Goal: Task Accomplishment & Management: Complete application form

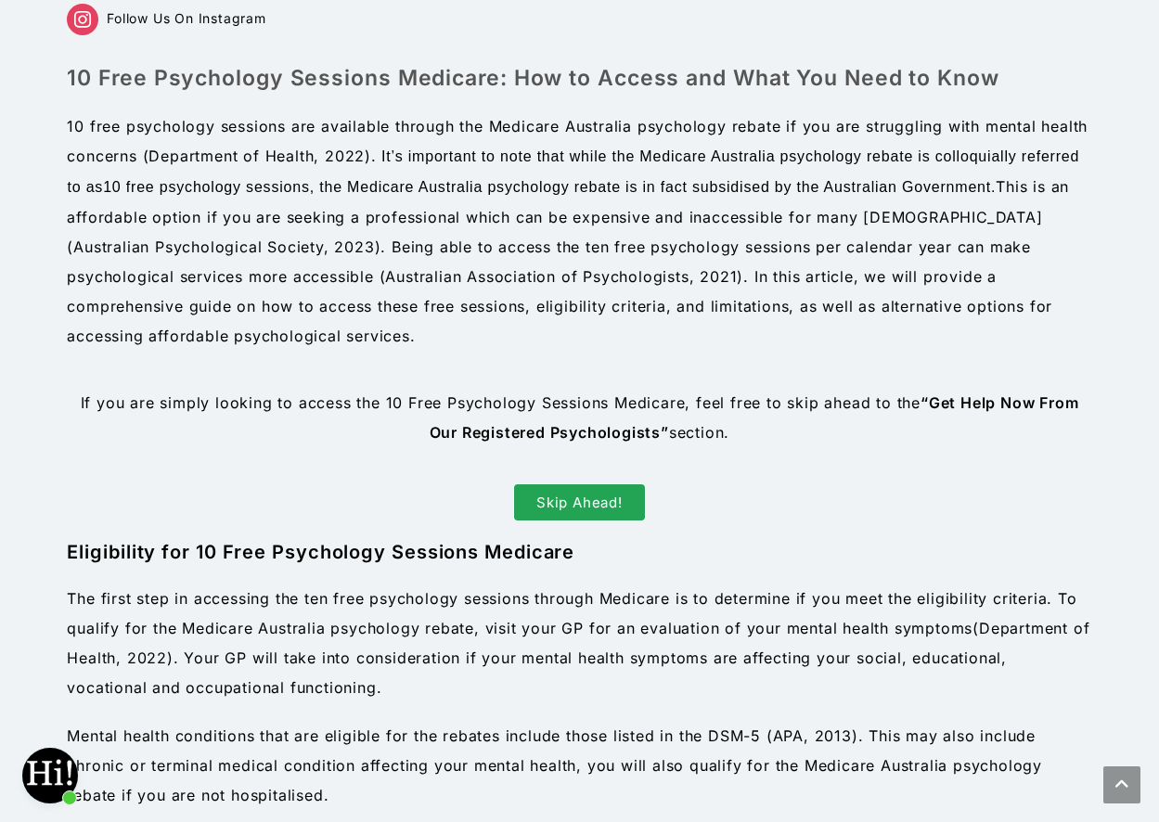
scroll to position [1227, 0]
click at [569, 496] on span "Skip Ahead!" at bounding box center [579, 503] width 86 height 14
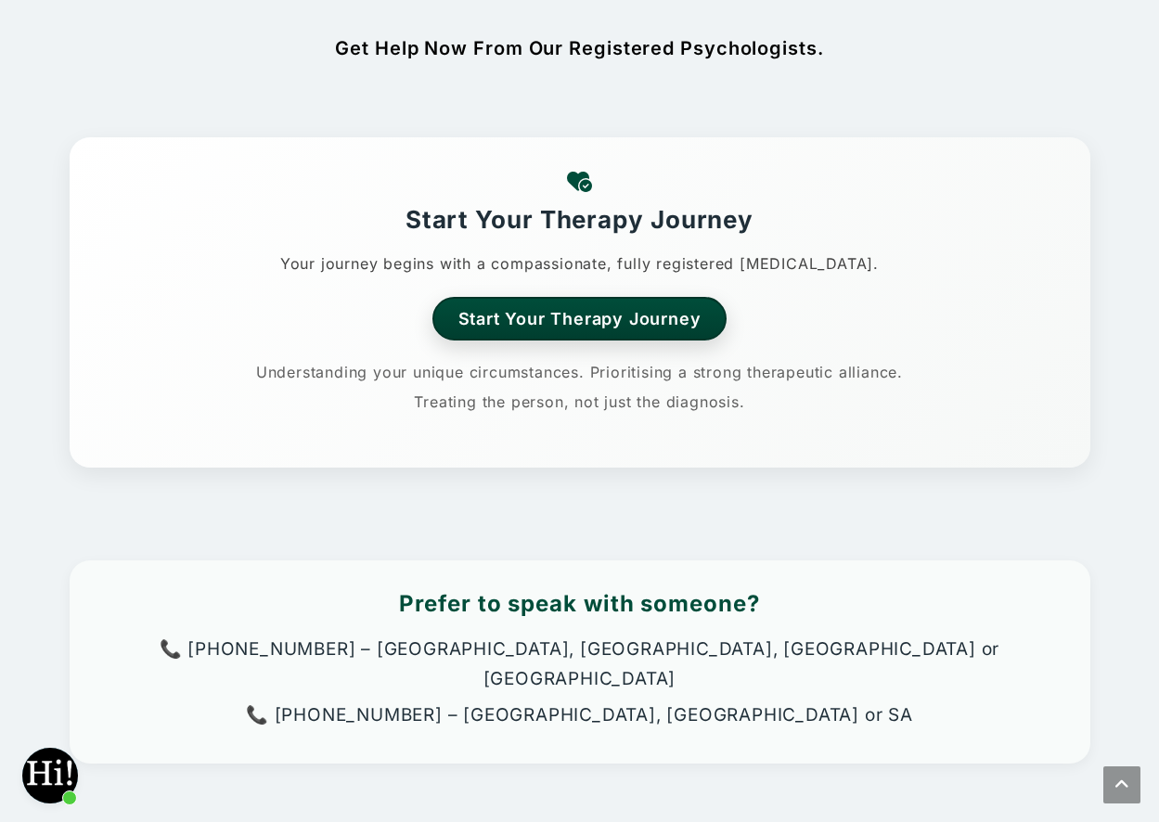
scroll to position [3093, 0]
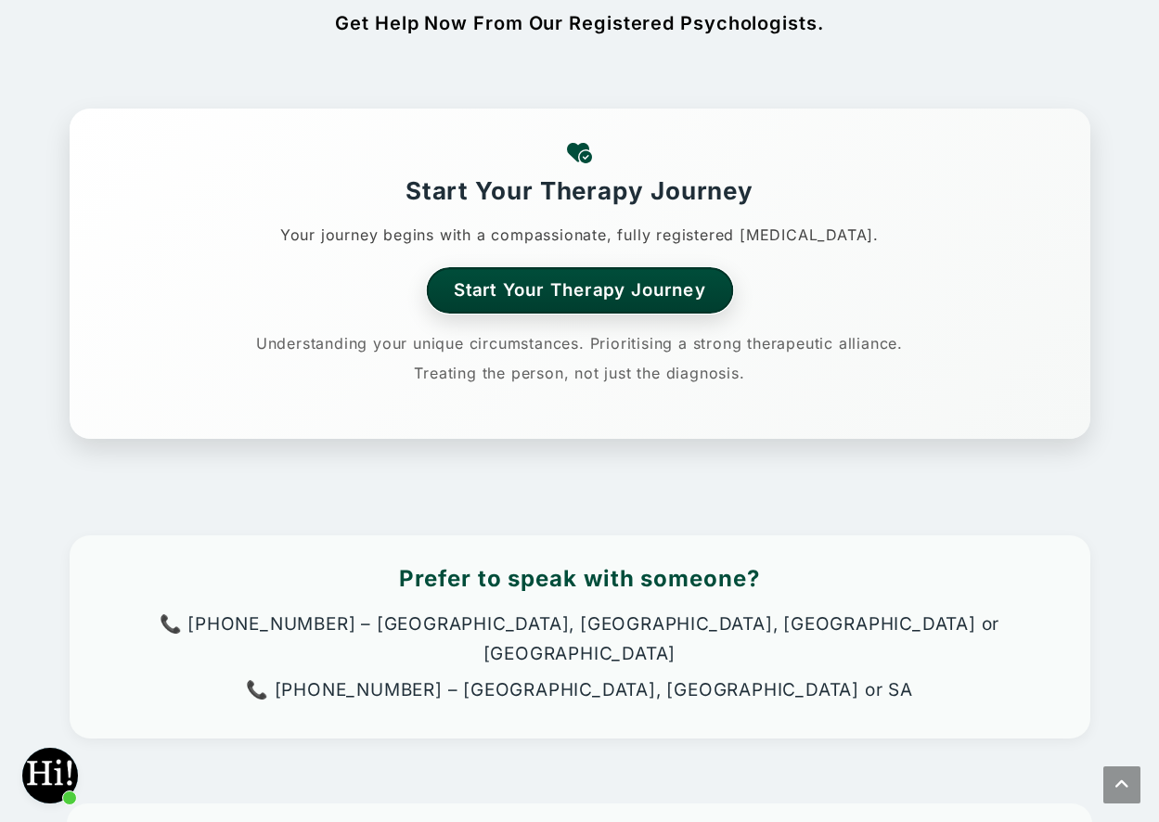
click at [542, 282] on link "Start Your Therapy Journey" at bounding box center [579, 289] width 307 height 45
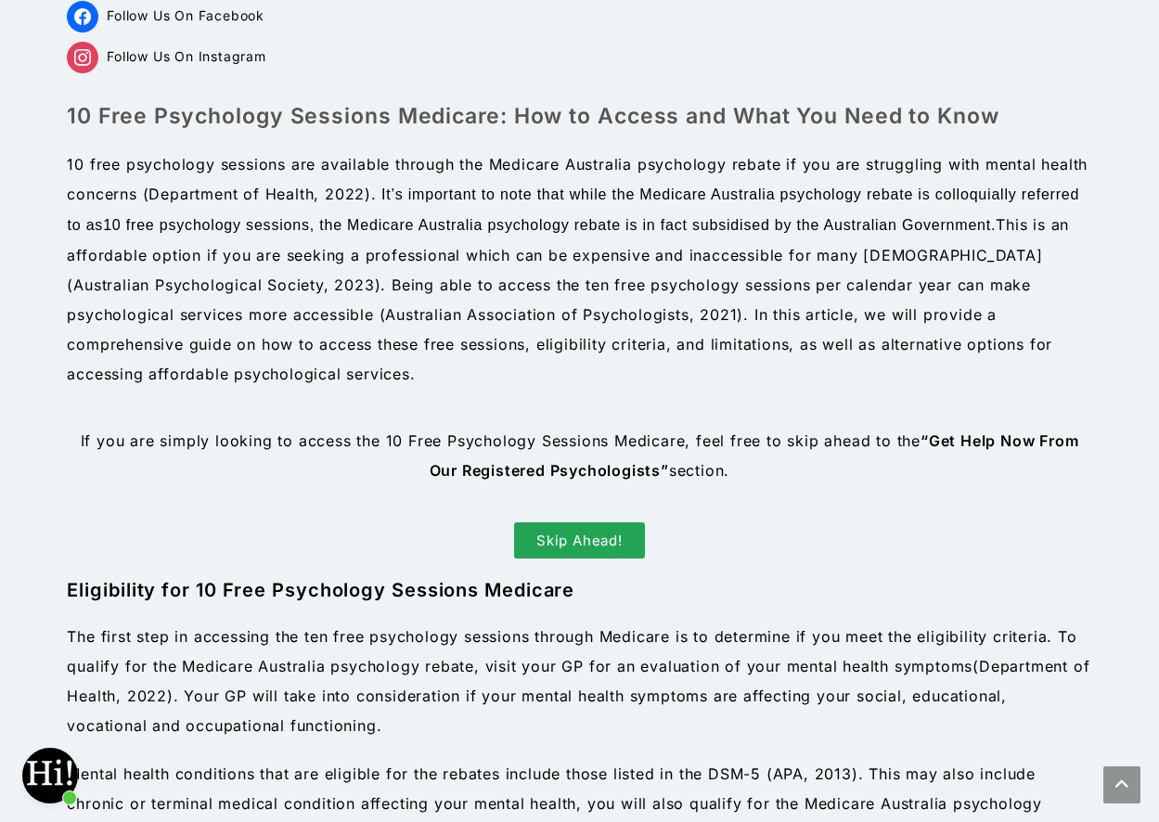
scroll to position [309, 0]
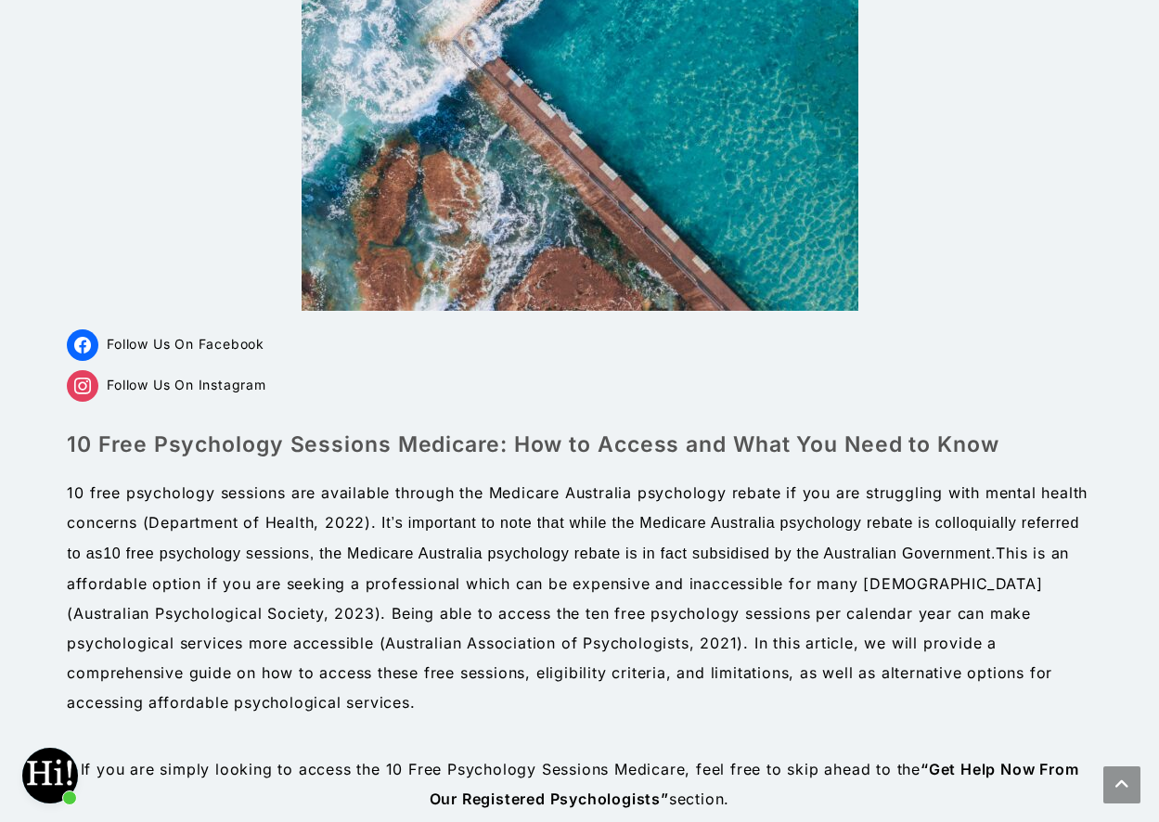
scroll to position [371, 0]
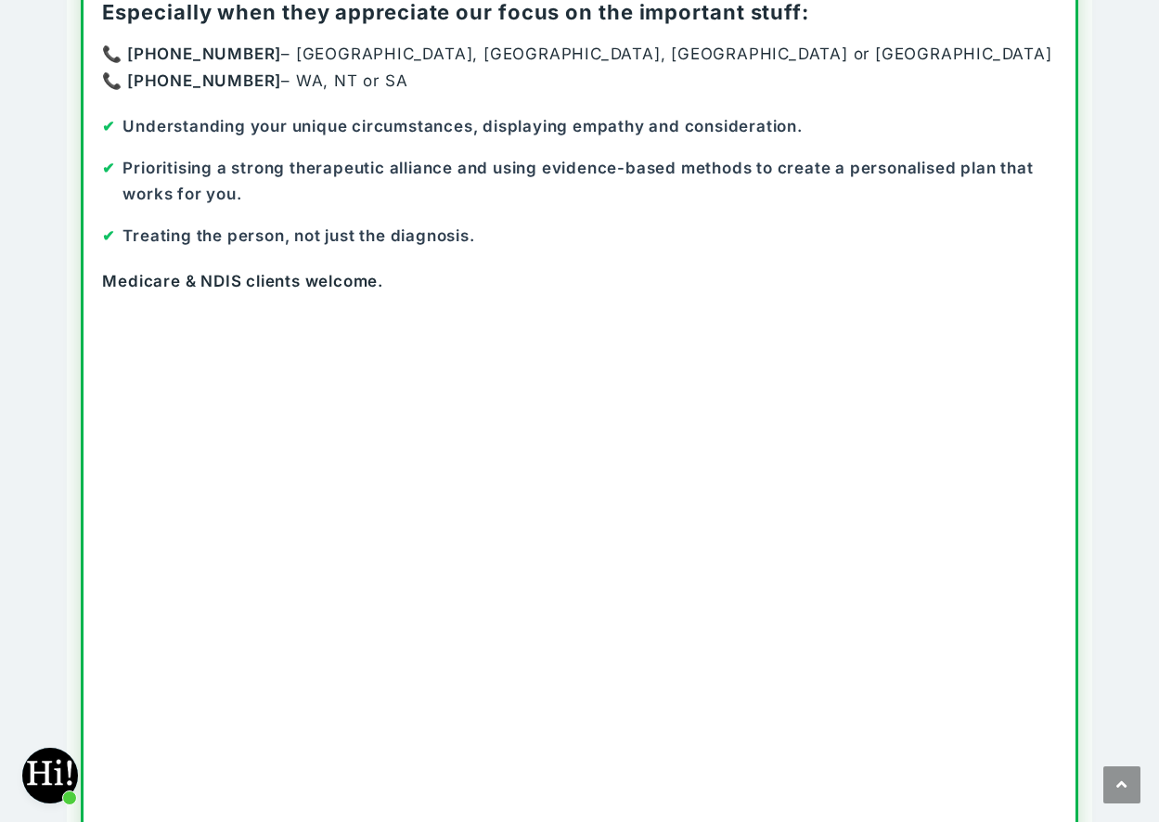
scroll to position [278, 0]
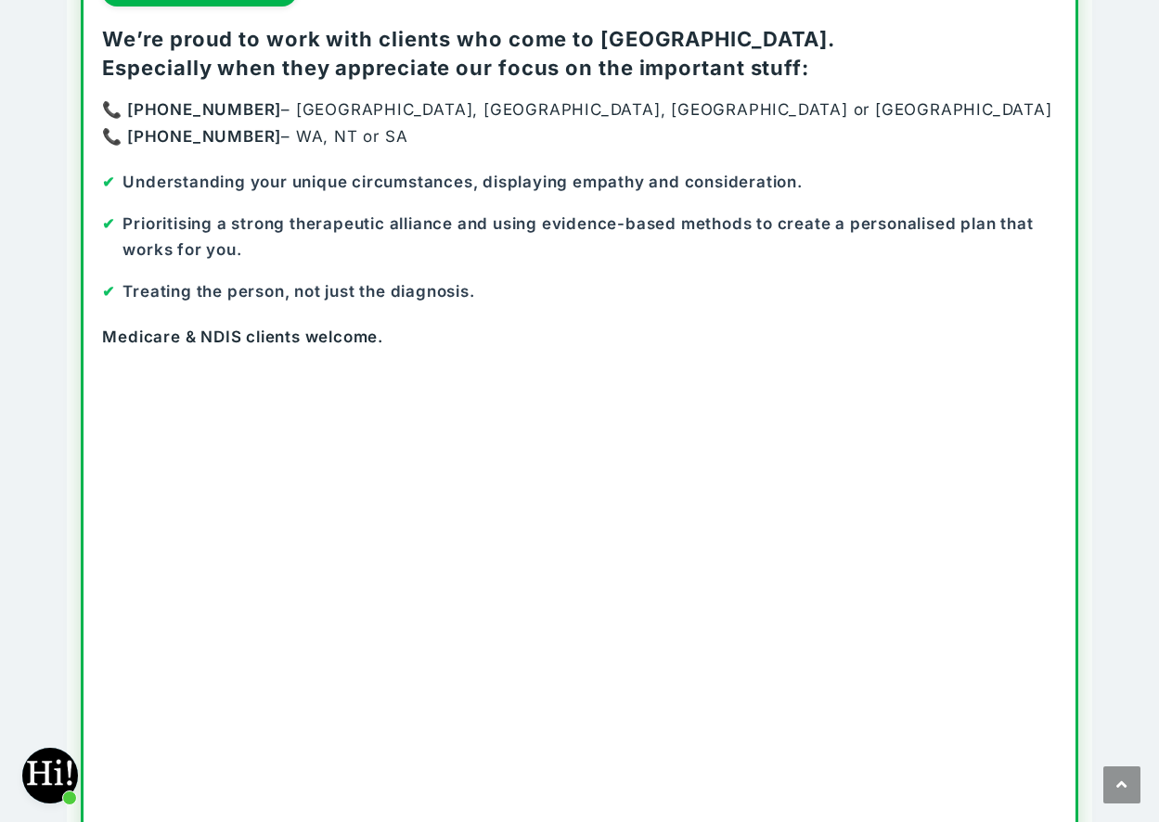
drag, startPoint x: 110, startPoint y: 137, endPoint x: 175, endPoint y: 142, distance: 65.1
click at [119, 139] on strong "📞 [PHONE_NUMBER]" at bounding box center [191, 136] width 179 height 19
click at [278, 137] on p "📞 02 8880 5922 – NSW, QLD, TAS or VIC 📞 08 7092 5988 – WA, NT or SA" at bounding box center [579, 124] width 954 height 54
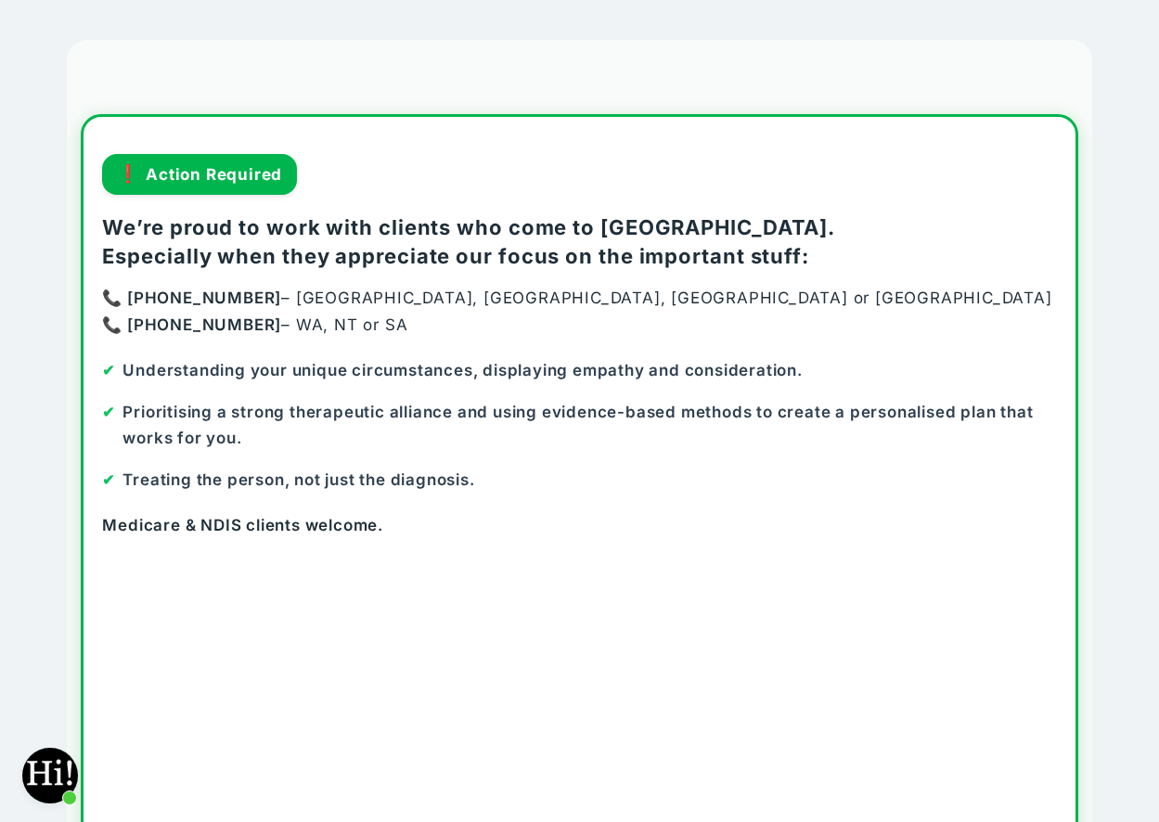
scroll to position [93, 0]
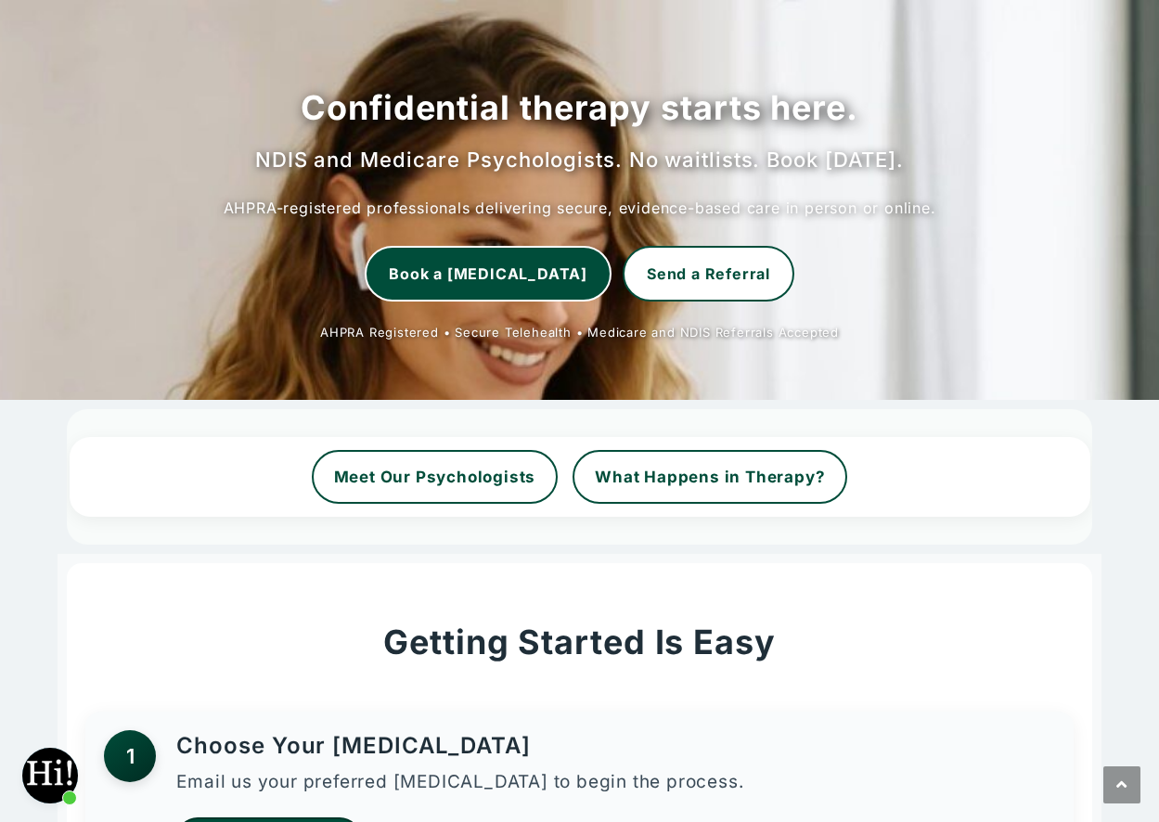
scroll to position [464, 0]
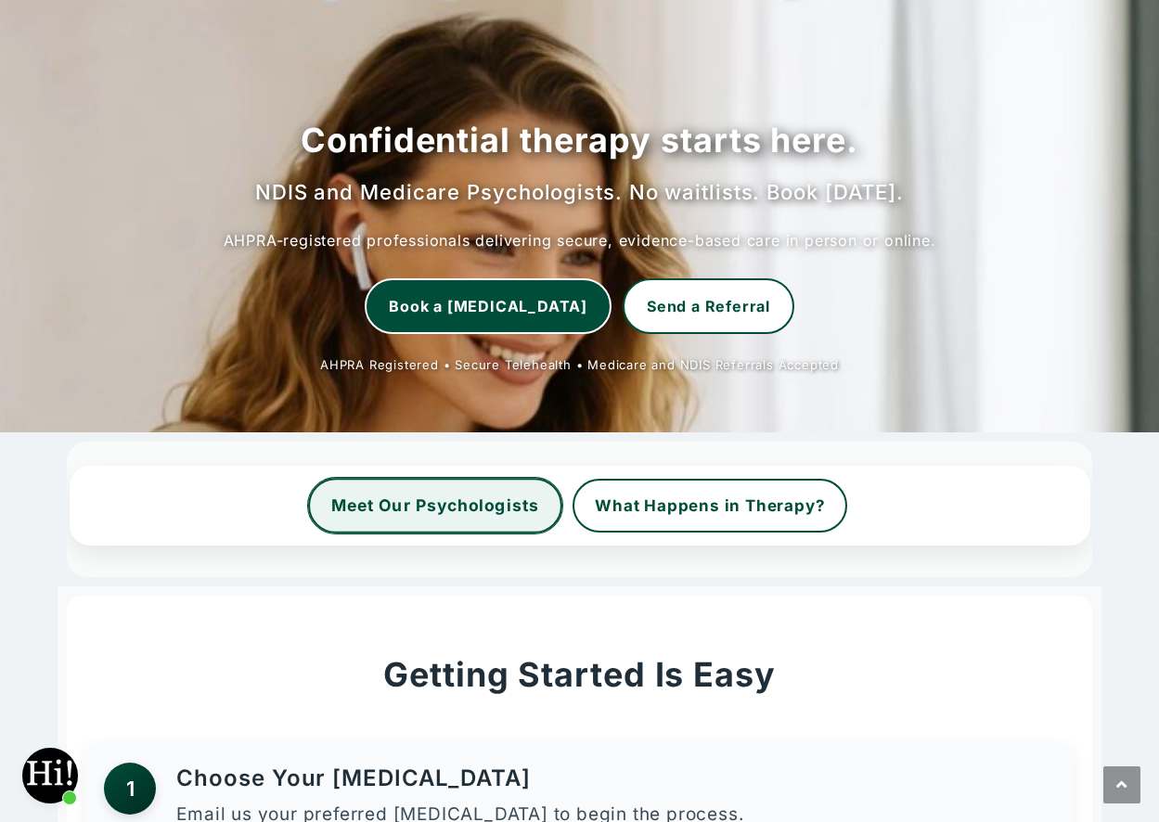
click at [420, 506] on link "Meet Our Psychologists" at bounding box center [435, 506] width 254 height 56
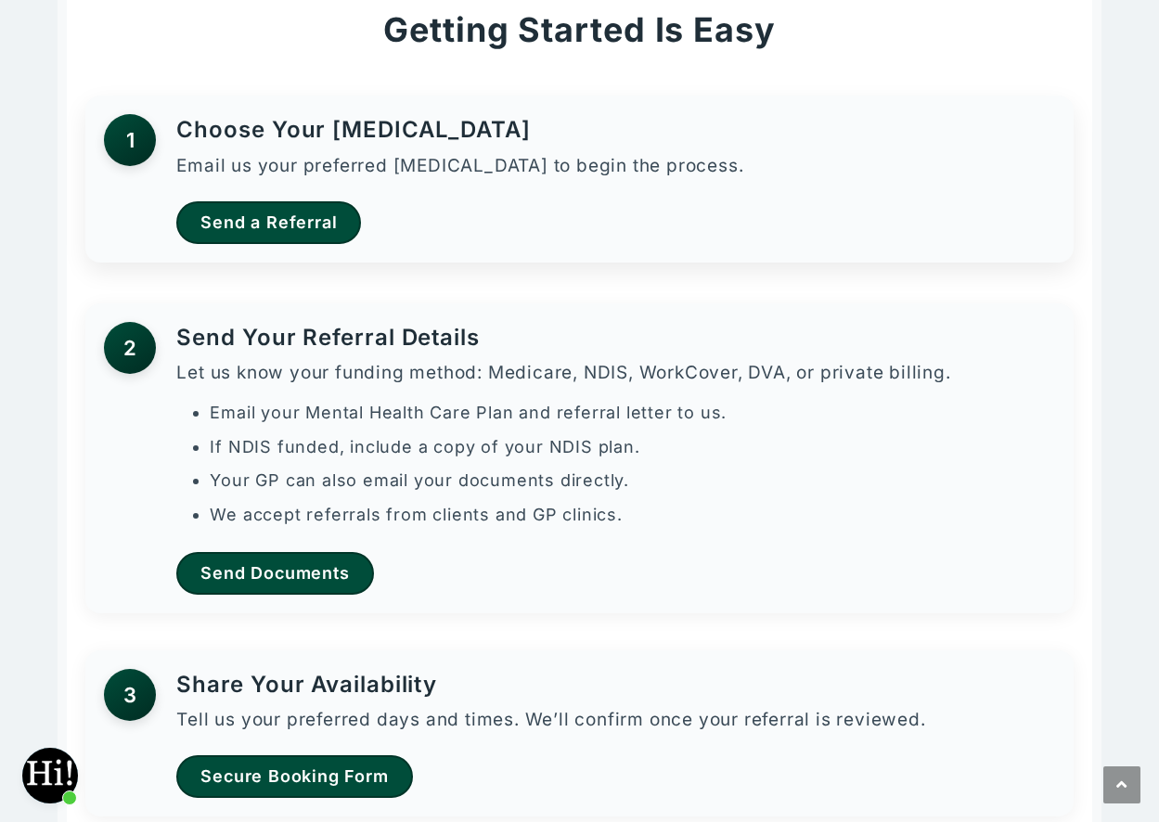
scroll to position [1114, 0]
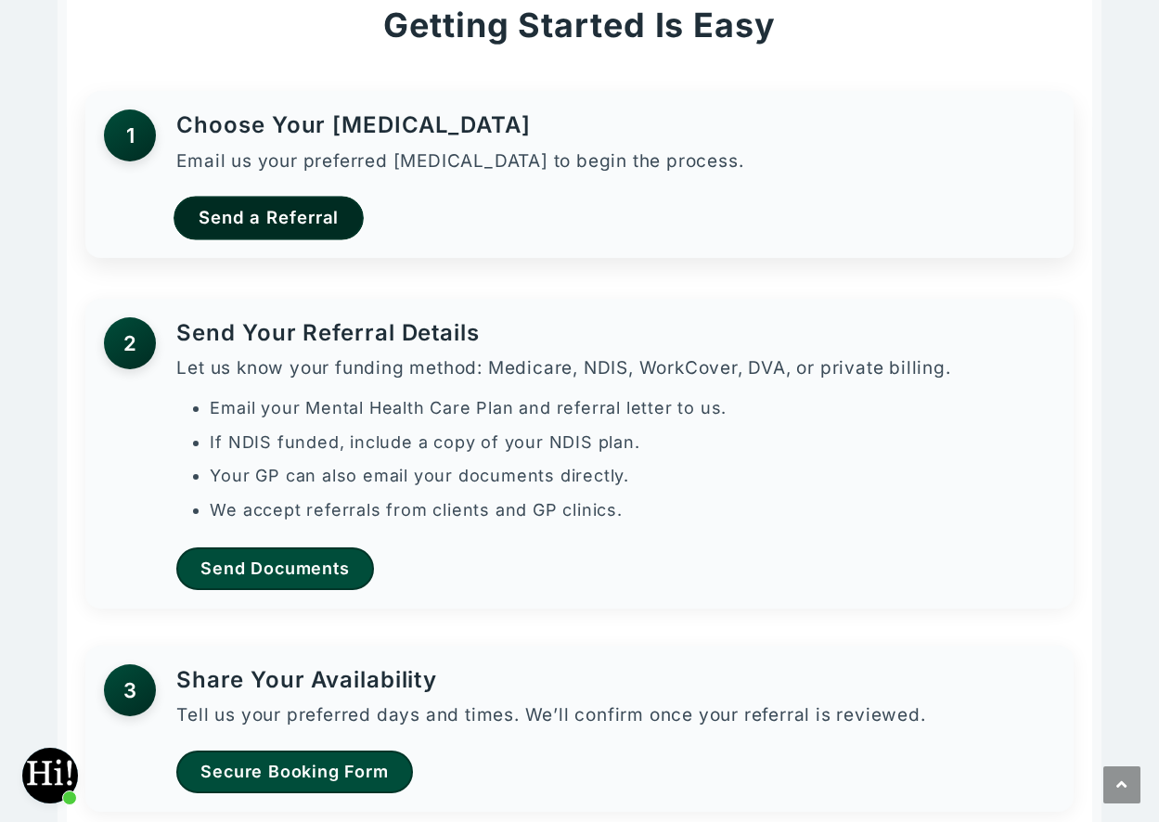
click at [252, 212] on link "Send a Referral" at bounding box center [269, 219] width 190 height 44
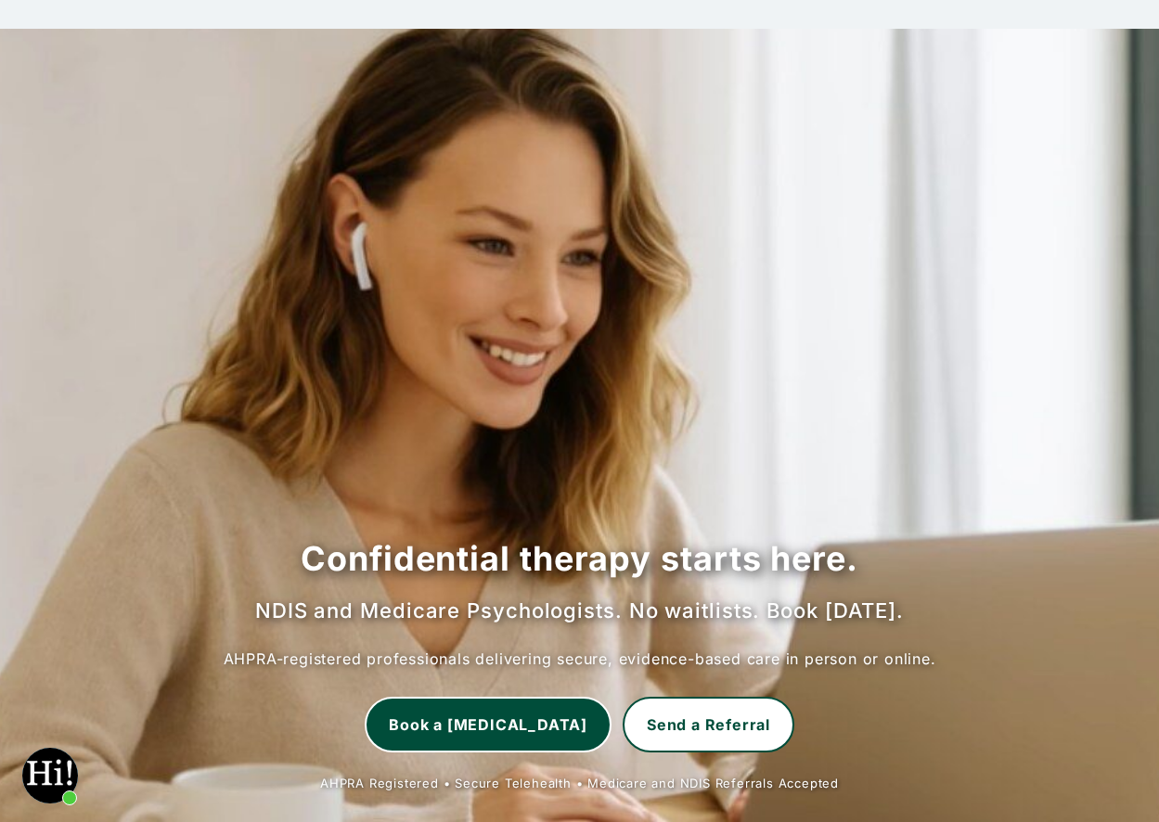
scroll to position [0, 0]
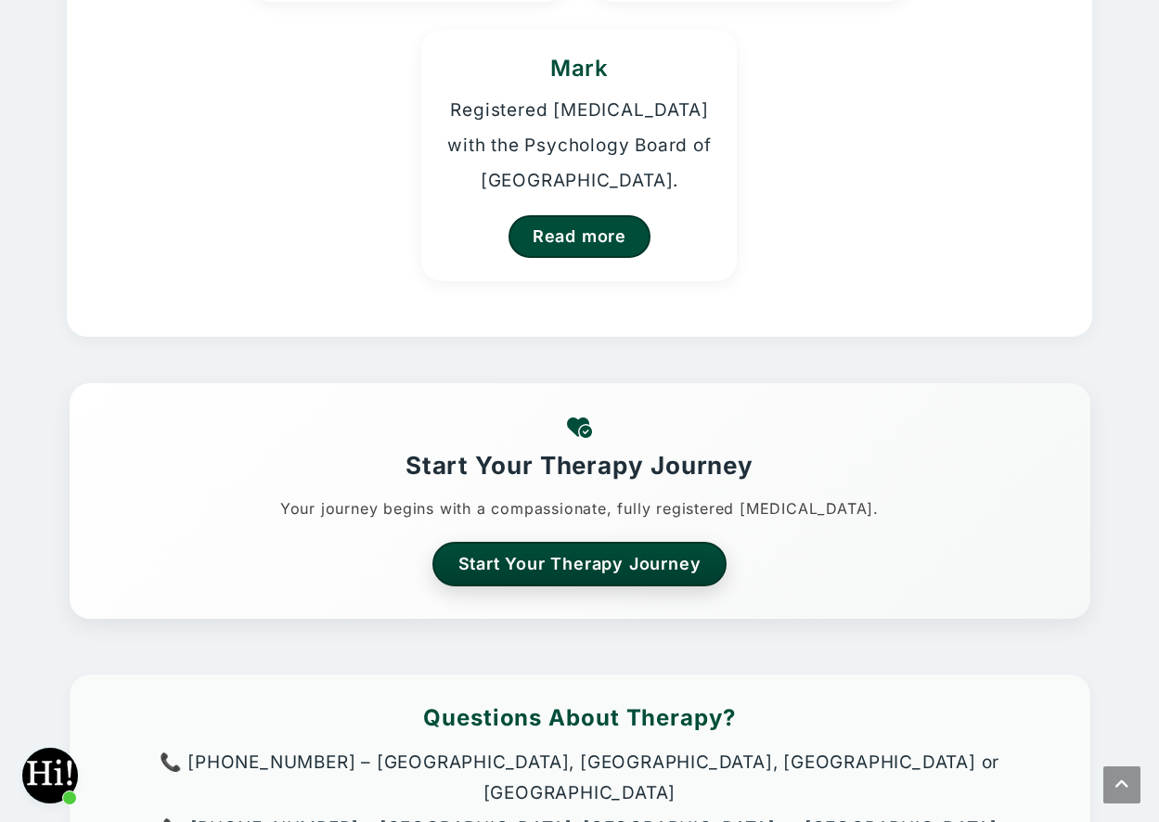
scroll to position [650, 0]
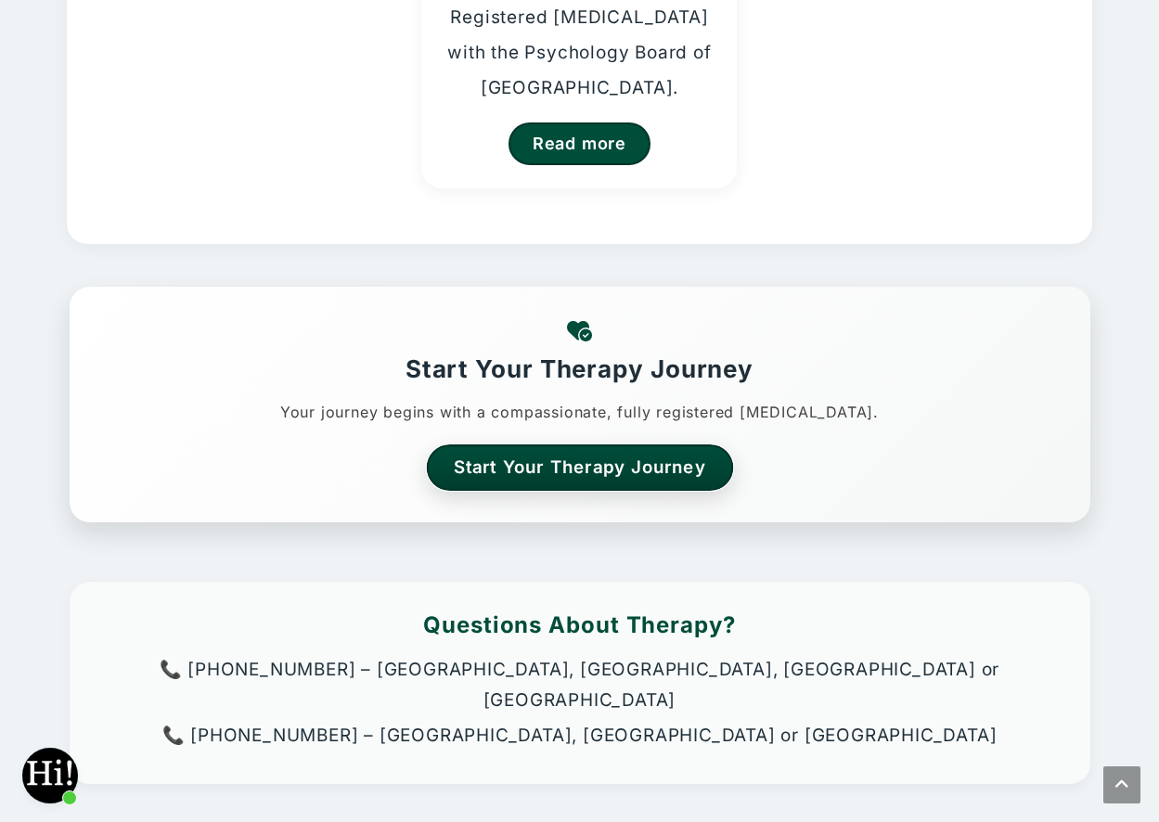
click at [518, 466] on link "Start Your Therapy Journey" at bounding box center [579, 467] width 307 height 45
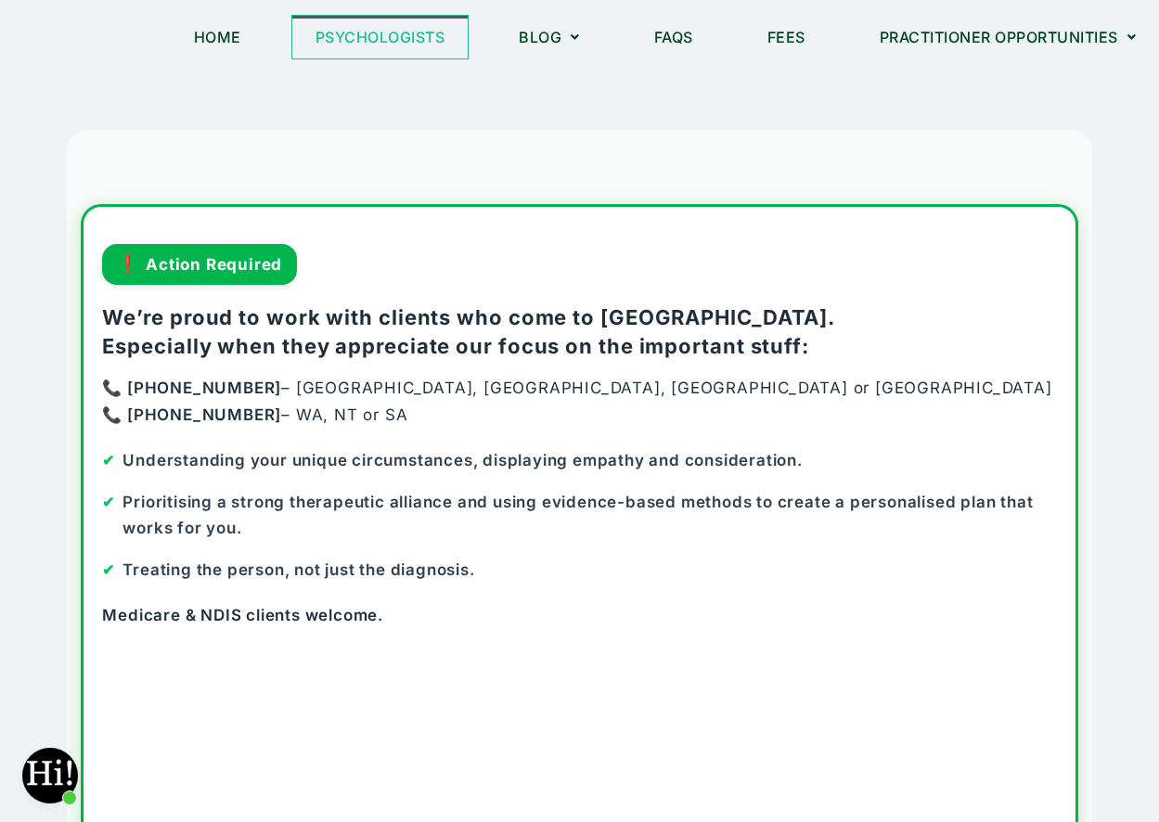
click at [386, 35] on link "Psychologists" at bounding box center [380, 37] width 176 height 43
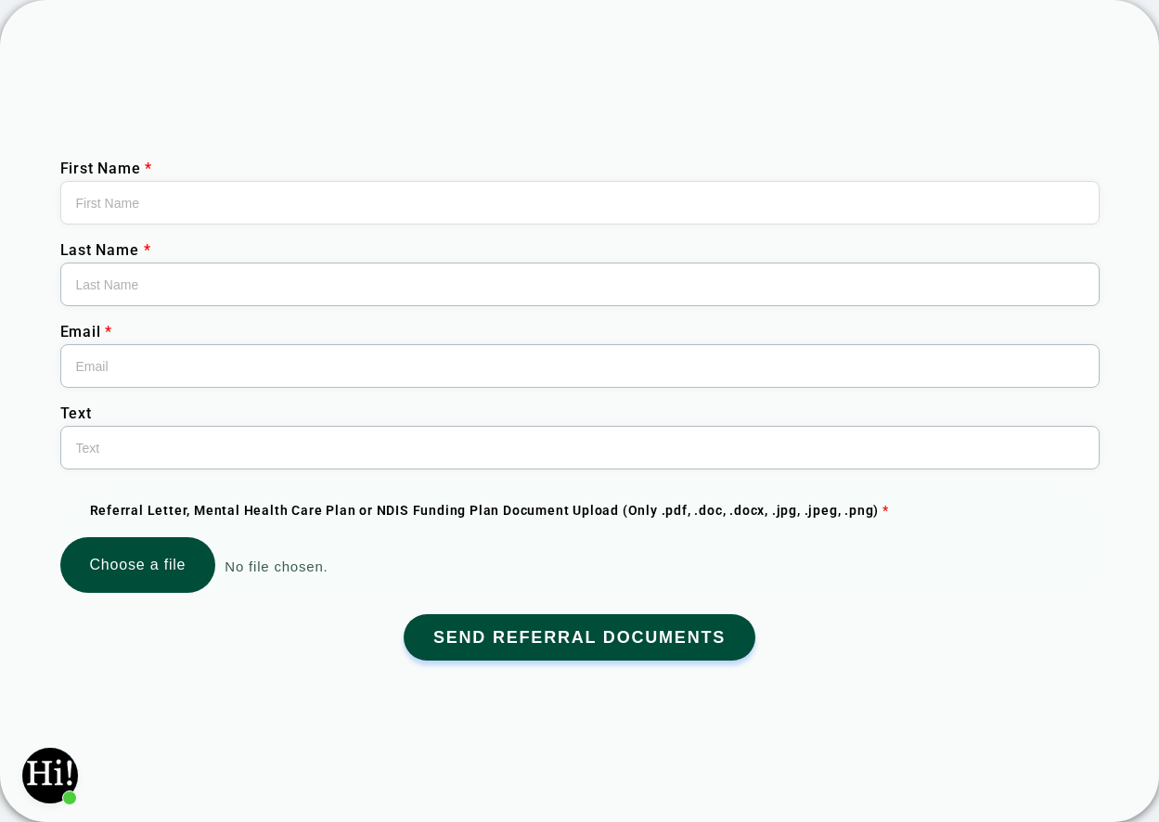
scroll to position [1227, 0]
